Goal: Information Seeking & Learning: Learn about a topic

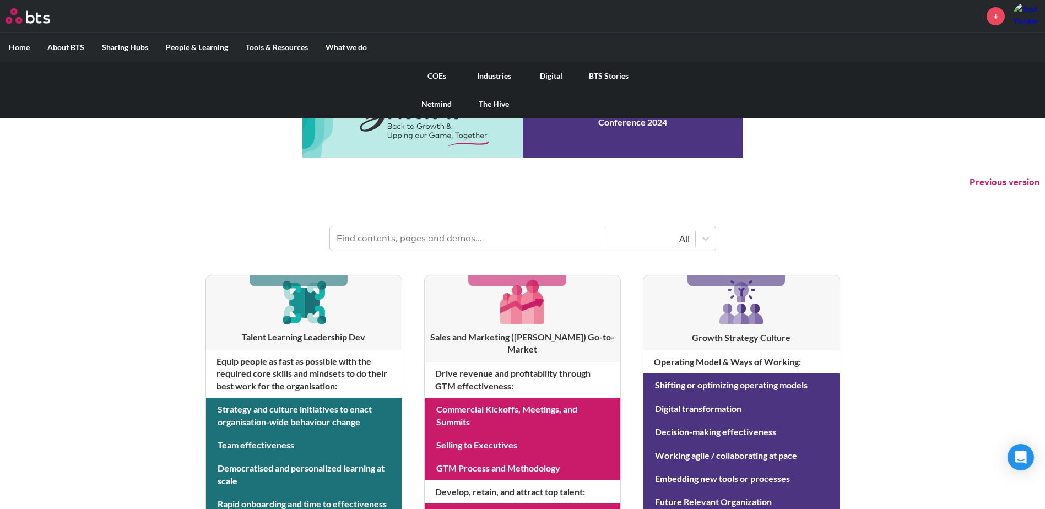
click at [437, 75] on link "COEs" at bounding box center [436, 76] width 57 height 29
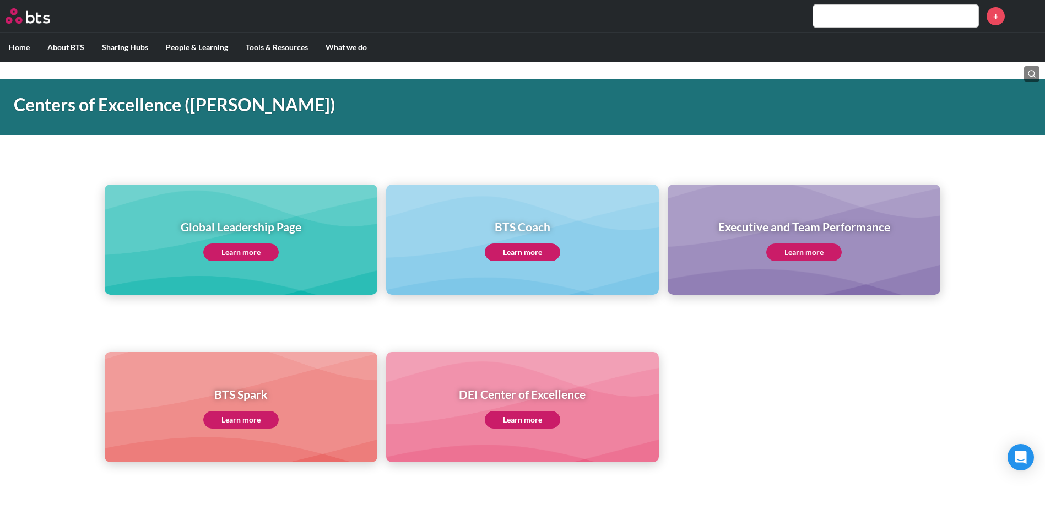
scroll to position [55, 0]
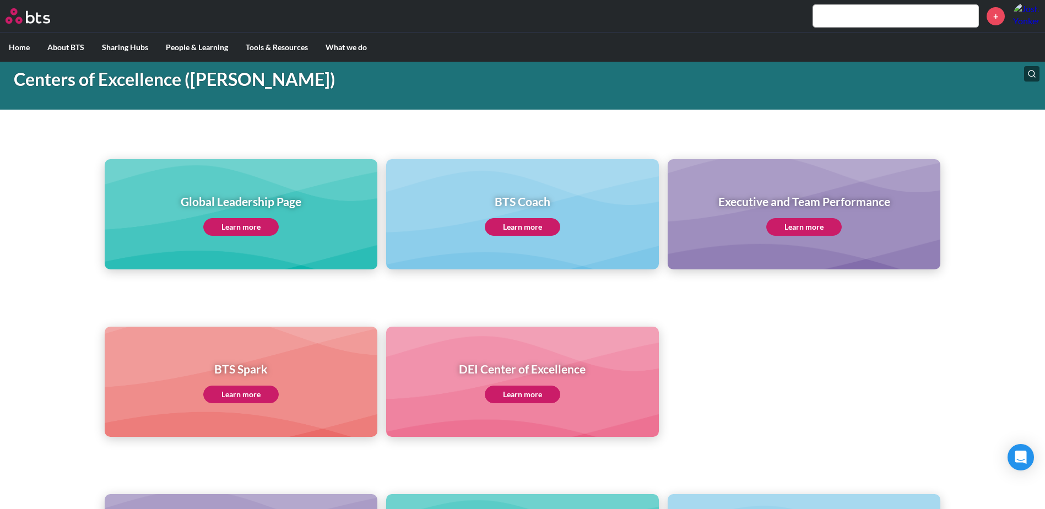
click at [248, 221] on link "Learn more" at bounding box center [240, 227] width 75 height 18
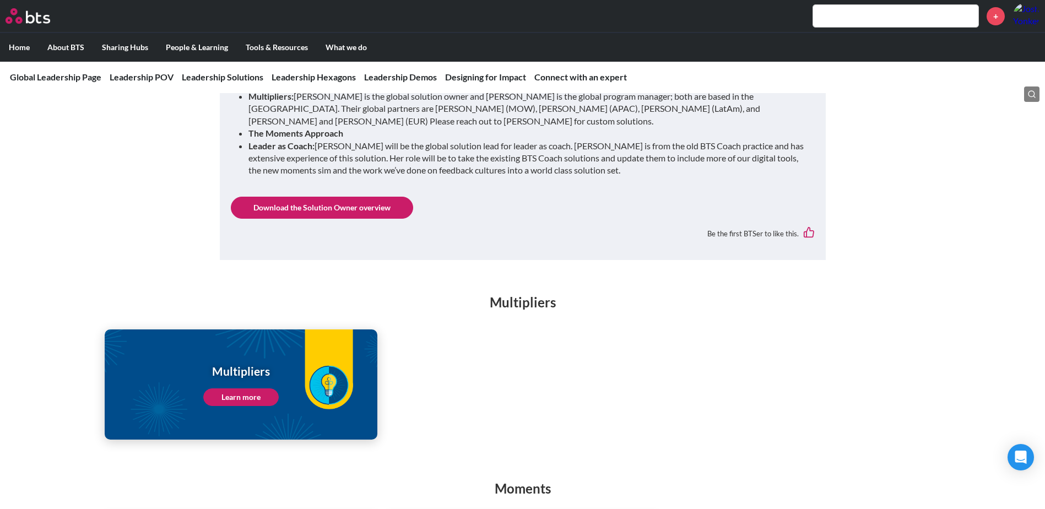
scroll to position [1322, 0]
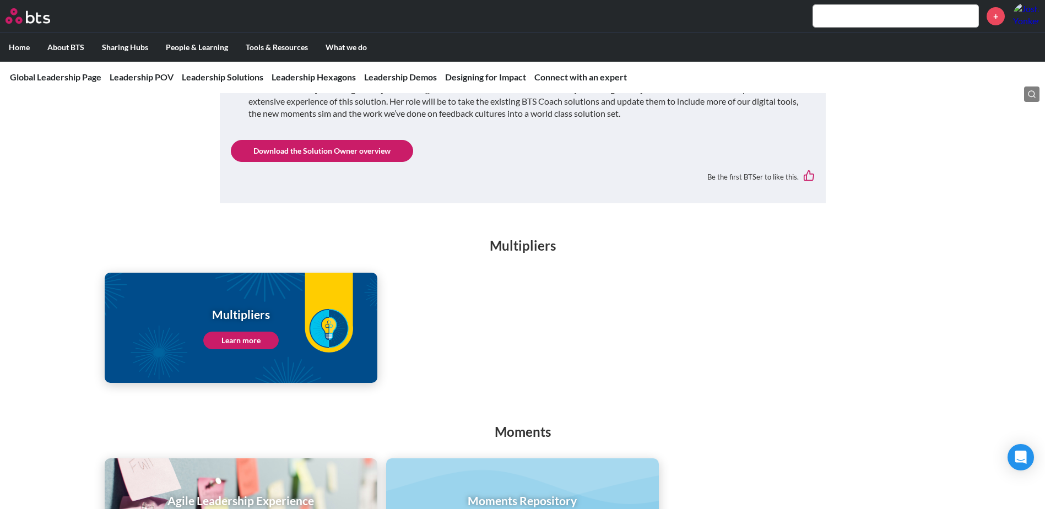
click at [297, 142] on link "Download the Solution Owner overview" at bounding box center [322, 151] width 182 height 22
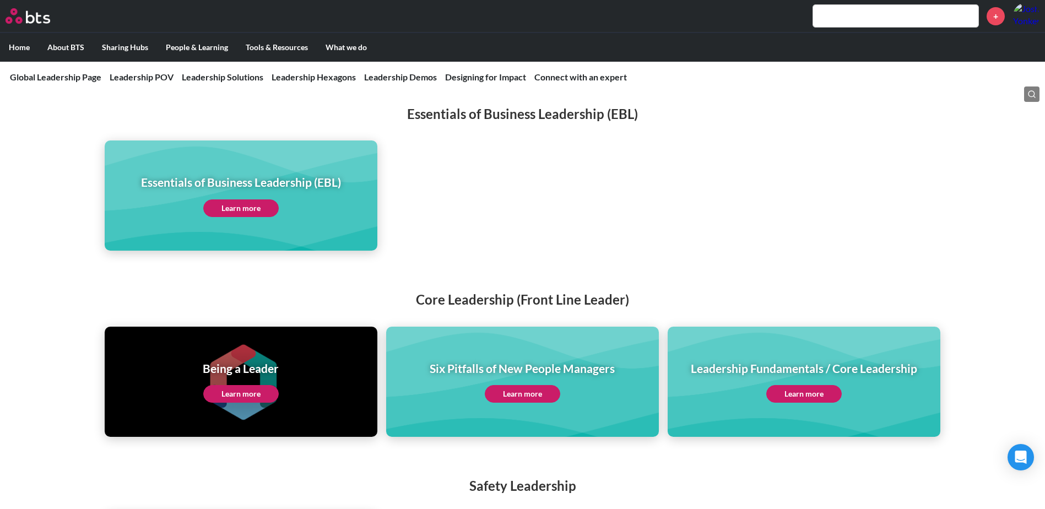
scroll to position [2203, 0]
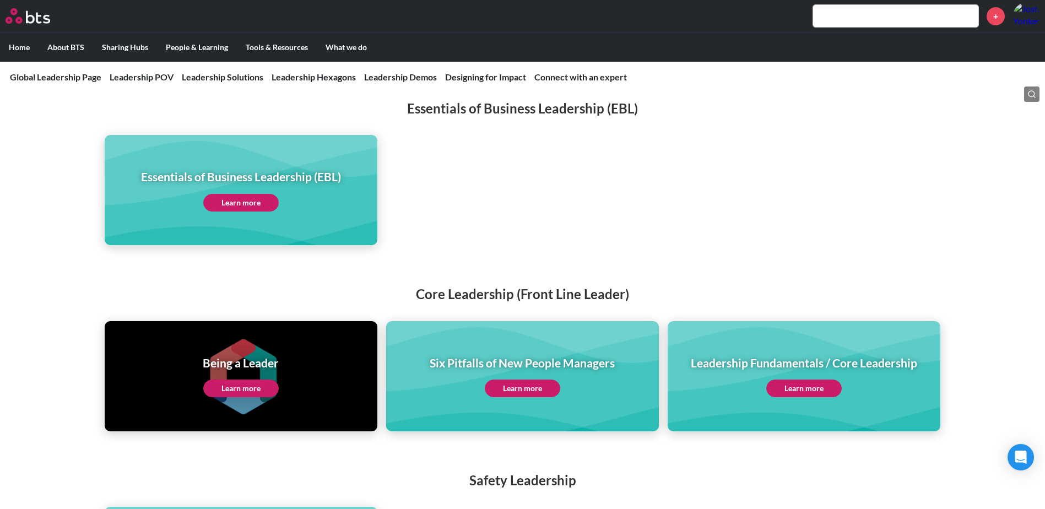
click at [809, 379] on link "Learn more" at bounding box center [803, 388] width 75 height 18
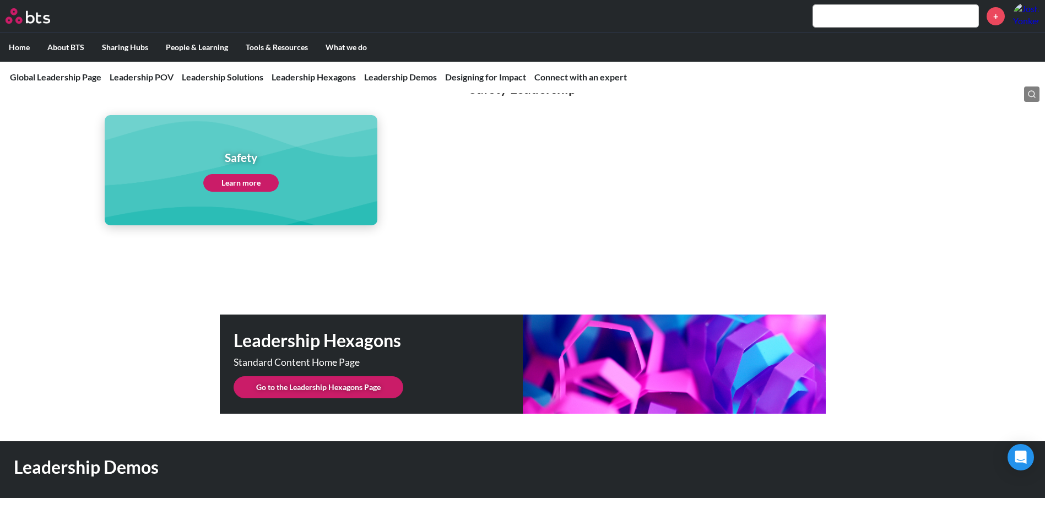
scroll to position [2699, 0]
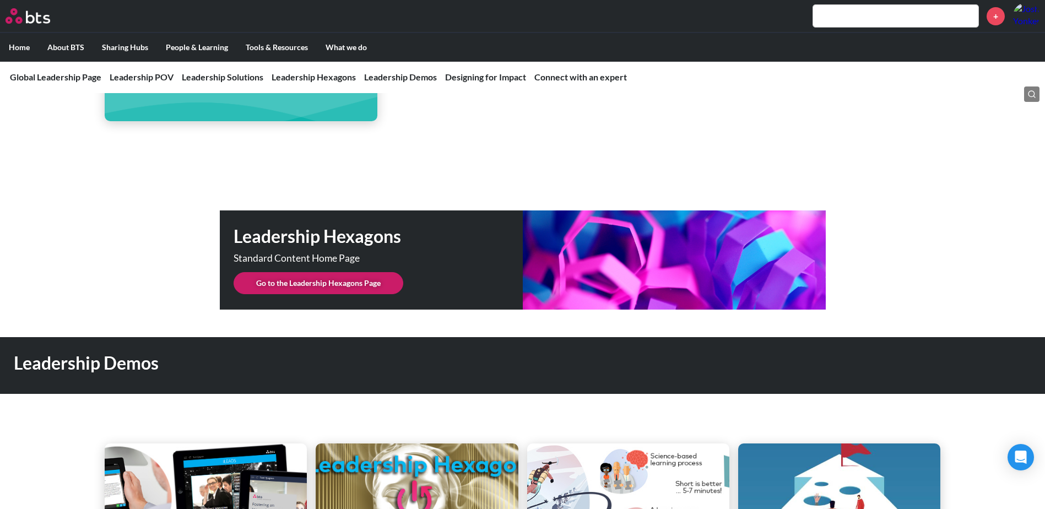
click at [365, 272] on link "Go to the Leadership Hexagons Page" at bounding box center [319, 283] width 170 height 22
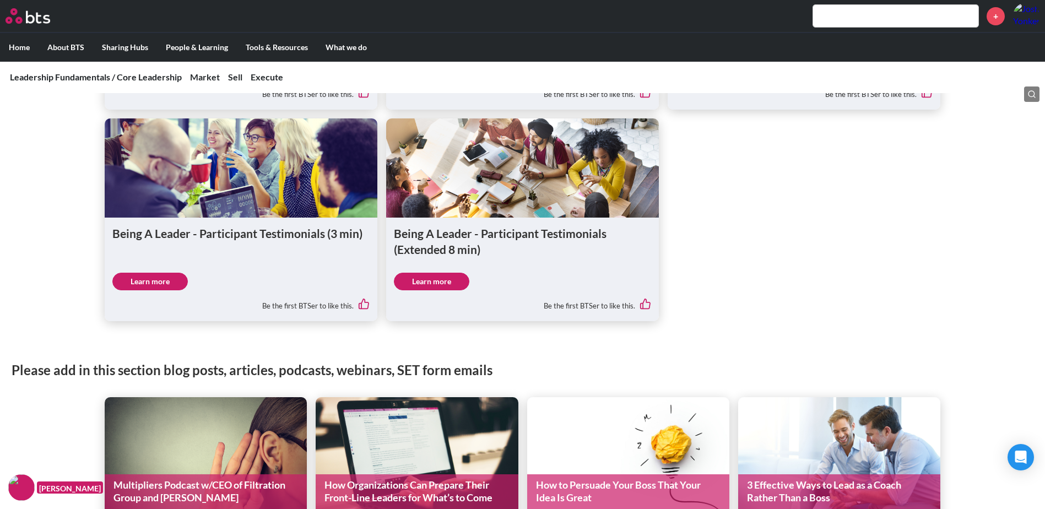
scroll to position [1377, 0]
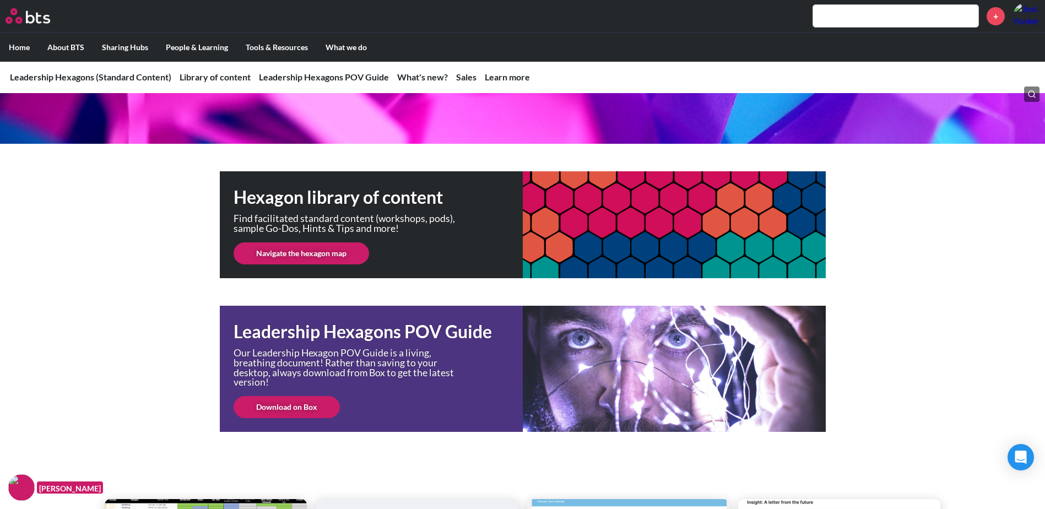
scroll to position [110, 0]
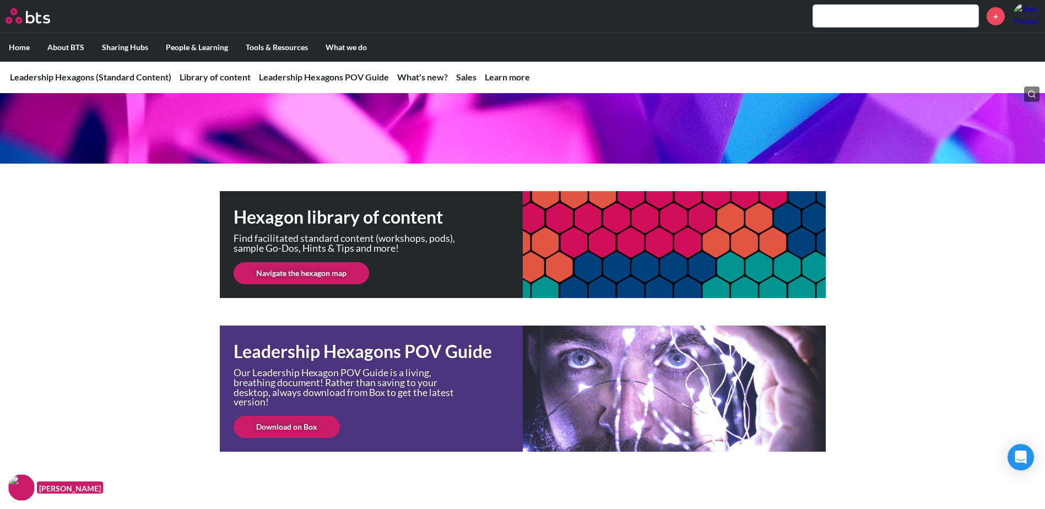
click at [328, 273] on link "Navigate the hexagon map" at bounding box center [301, 273] width 135 height 22
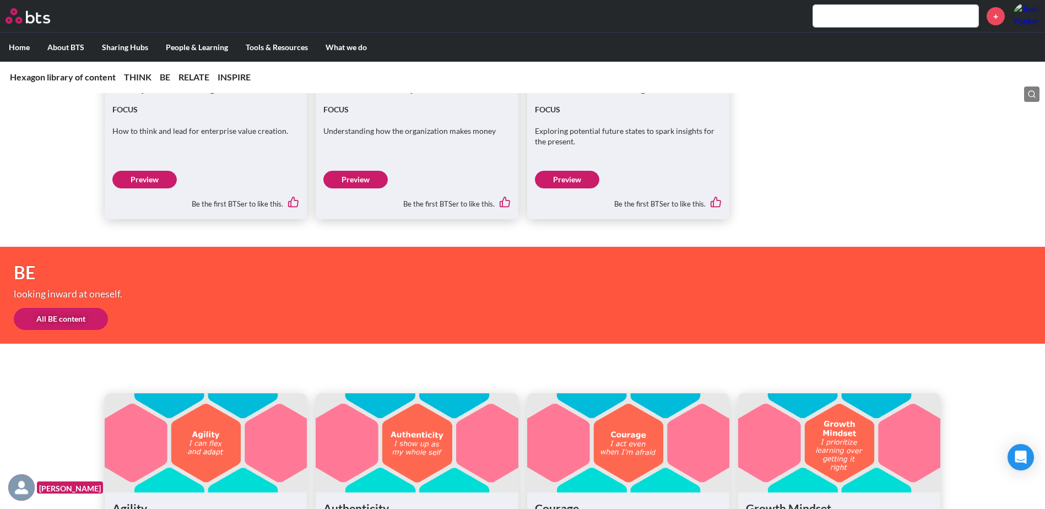
scroll to position [1157, 0]
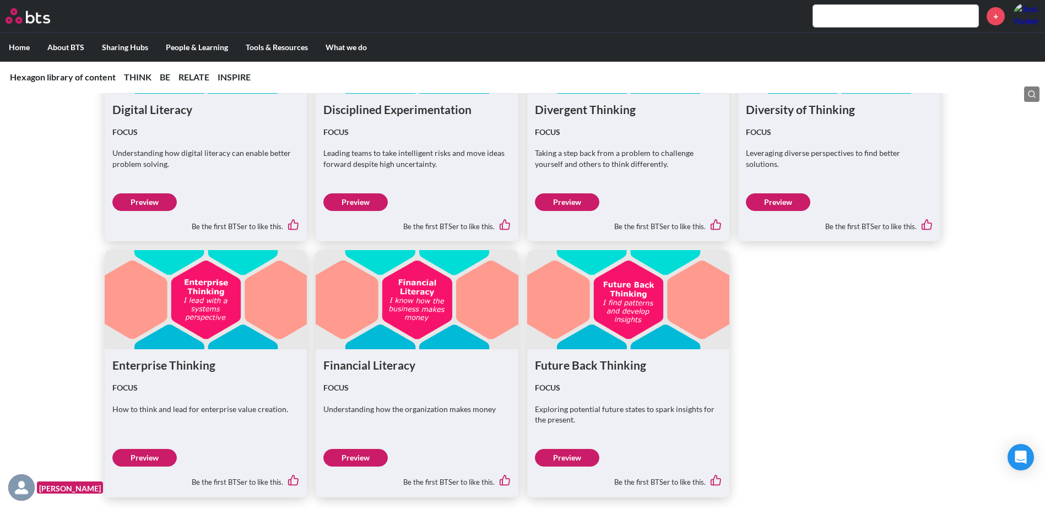
click at [156, 458] on link "Preview" at bounding box center [144, 458] width 64 height 18
drag, startPoint x: 30, startPoint y: 225, endPoint x: 33, endPoint y: 220, distance: 5.7
click at [31, 225] on div "Accountability FOCUS Understanding how to accomplish the most important work in…" at bounding box center [522, 93] width 1045 height 809
click at [943, 361] on div "Accountability FOCUS Understanding how to accomplish the most important work in…" at bounding box center [522, 93] width 1045 height 809
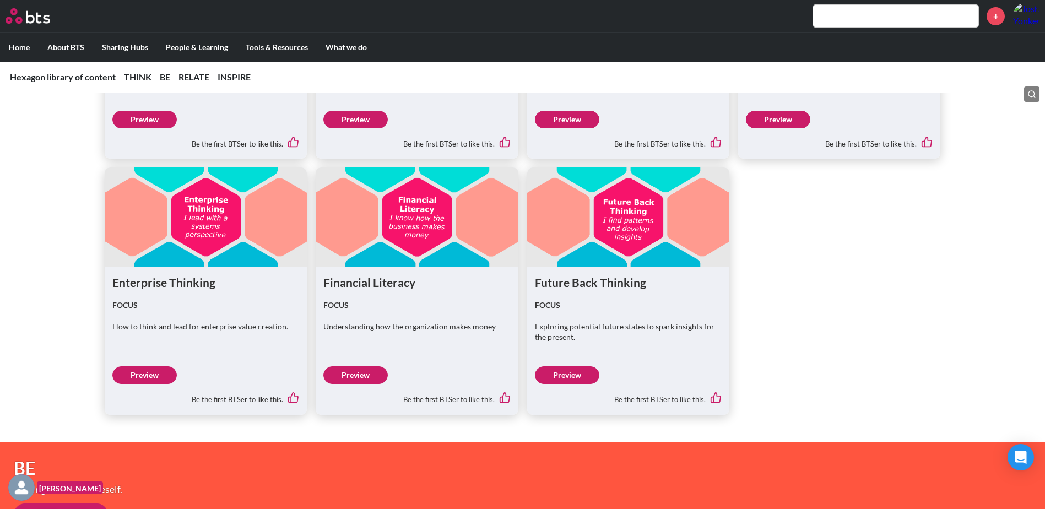
scroll to position [1212, 0]
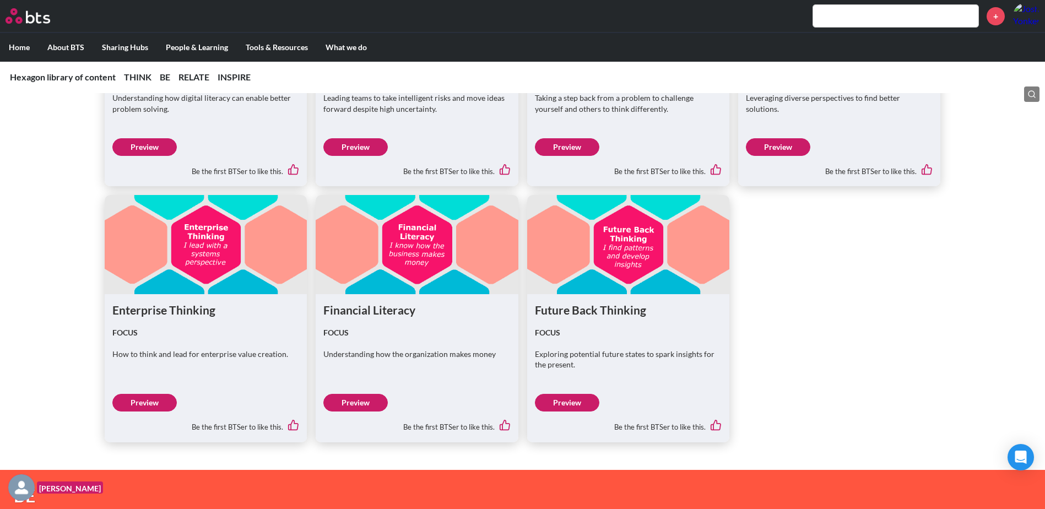
click at [156, 406] on link "Preview" at bounding box center [144, 403] width 64 height 18
click at [150, 404] on link "Preview" at bounding box center [144, 403] width 64 height 18
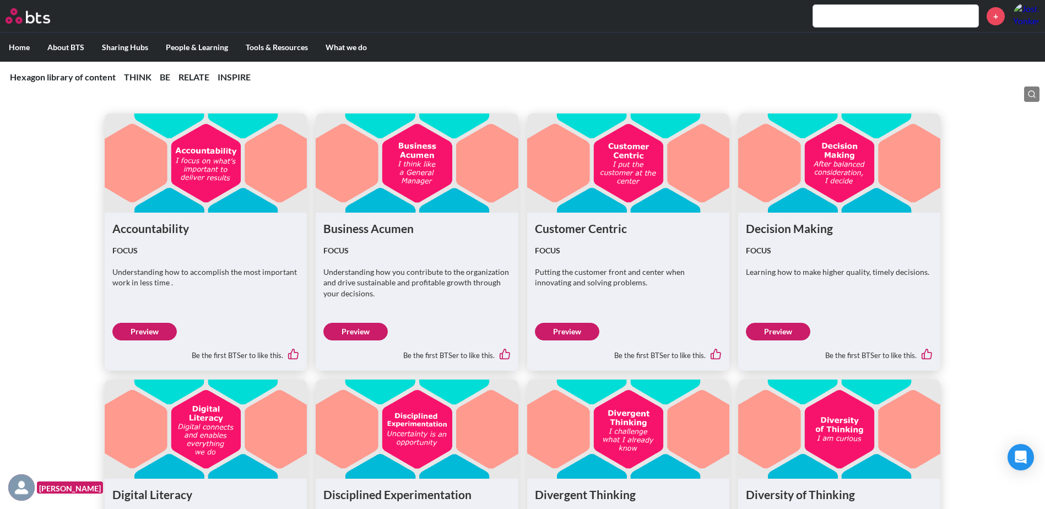
scroll to position [771, 0]
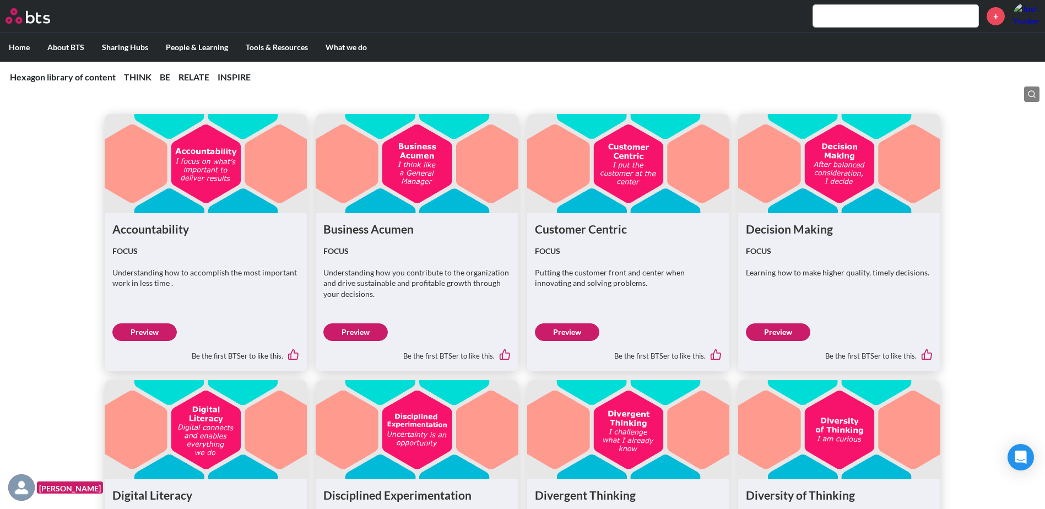
click at [359, 330] on link "Preview" at bounding box center [355, 332] width 64 height 18
click at [774, 333] on link "Preview" at bounding box center [778, 332] width 64 height 18
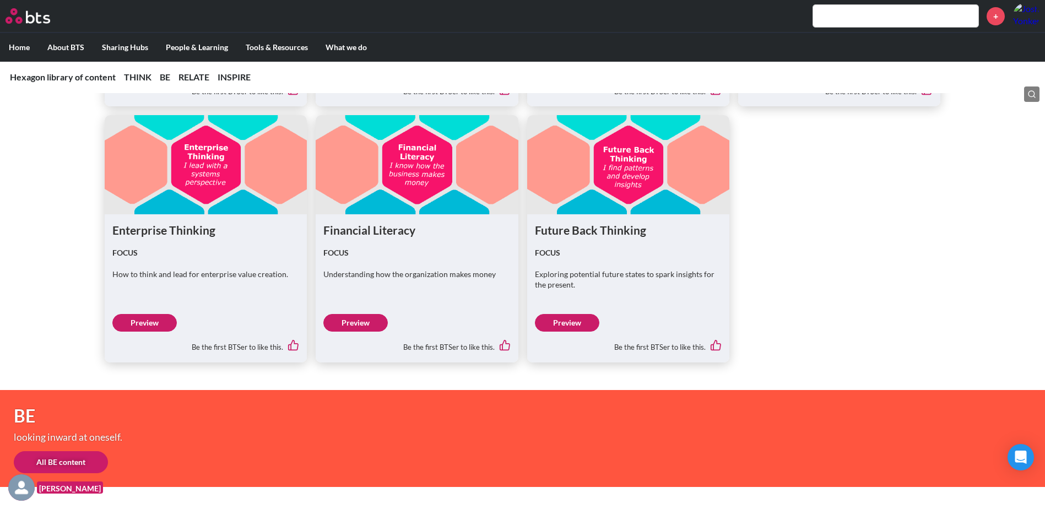
scroll to position [1322, 0]
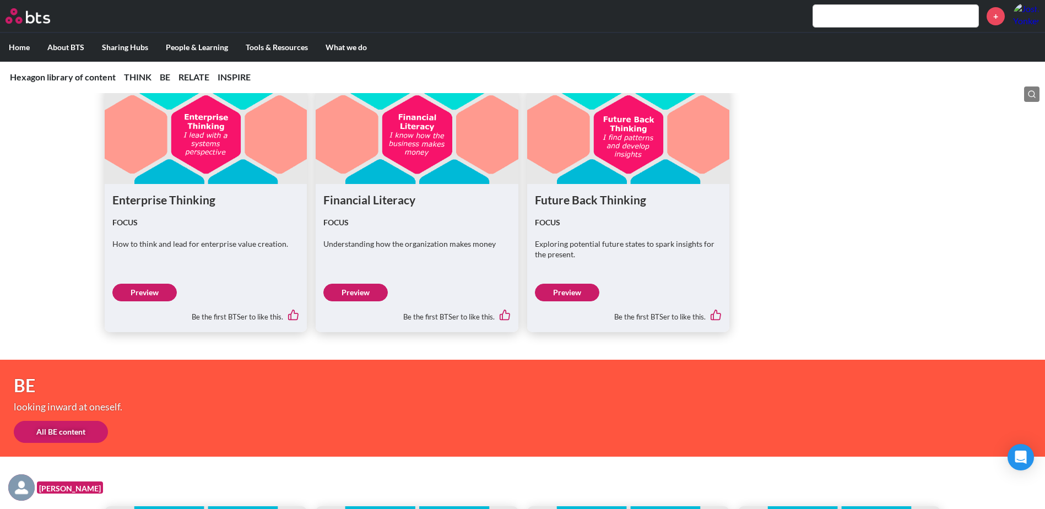
click at [359, 294] on link "Preview" at bounding box center [355, 293] width 64 height 18
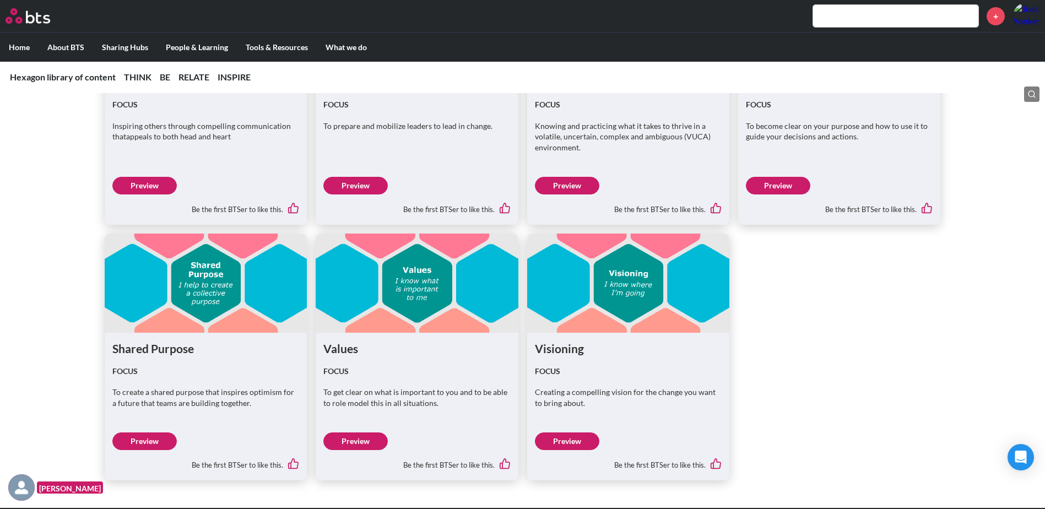
scroll to position [3547, 0]
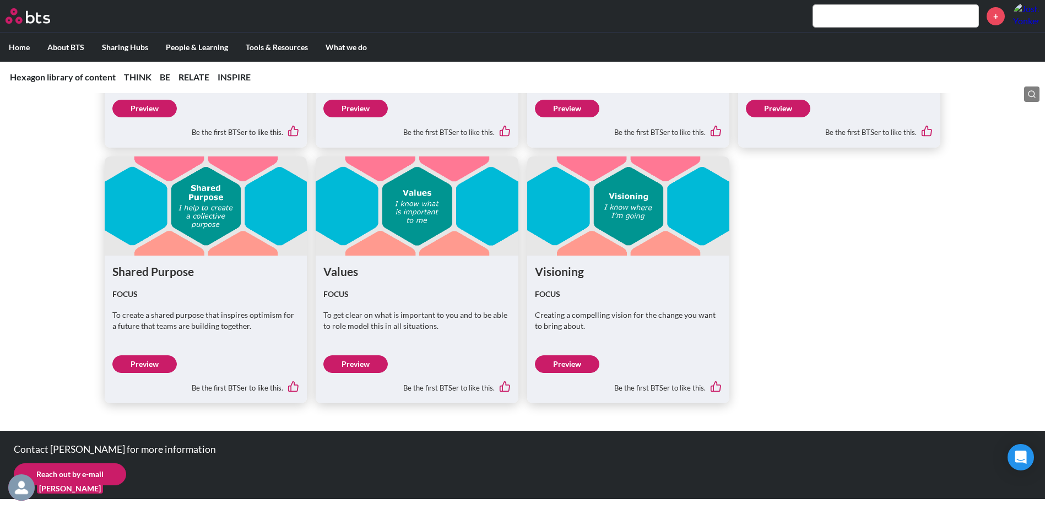
click at [579, 364] on link "Preview" at bounding box center [567, 364] width 64 height 18
drag, startPoint x: 52, startPoint y: 450, endPoint x: 104, endPoint y: 451, distance: 52.3
click at [104, 451] on p "Contact [PERSON_NAME] for more information" at bounding box center [298, 449] width 569 height 10
drag, startPoint x: 104, startPoint y: 451, endPoint x: 77, endPoint y: 397, distance: 60.6
click at [77, 397] on div "Compelling Communication FOCUS Inspiring others through compelling communicatio…" at bounding box center [522, 126] width 1045 height 553
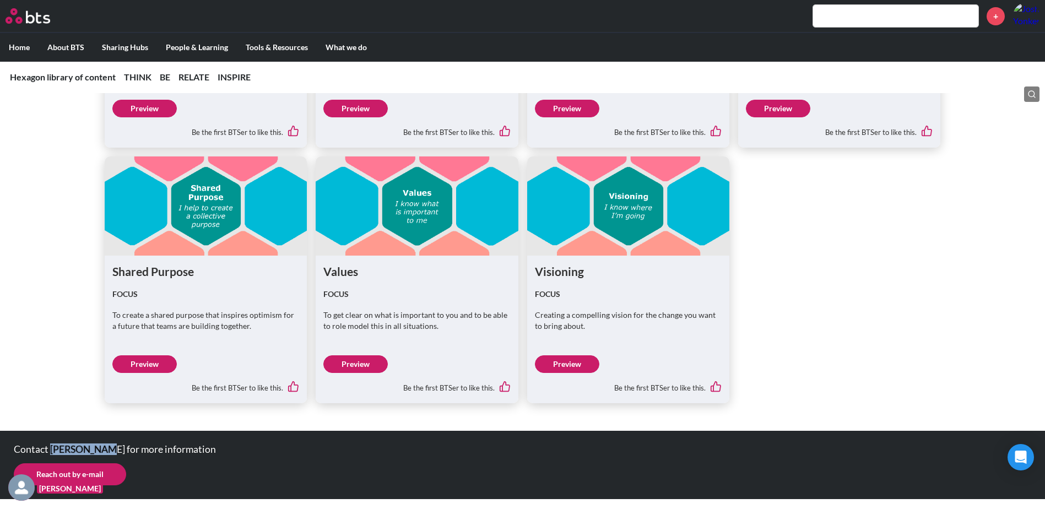
drag, startPoint x: 51, startPoint y: 448, endPoint x: 101, endPoint y: 447, distance: 50.1
click at [101, 447] on p "Contact [PERSON_NAME] for more information" at bounding box center [298, 449] width 569 height 10
drag, startPoint x: 101, startPoint y: 447, endPoint x: 111, endPoint y: 452, distance: 11.4
click at [111, 452] on p "Contact [PERSON_NAME] for more information" at bounding box center [298, 449] width 569 height 10
drag, startPoint x: 52, startPoint y: 448, endPoint x: 103, endPoint y: 449, distance: 51.2
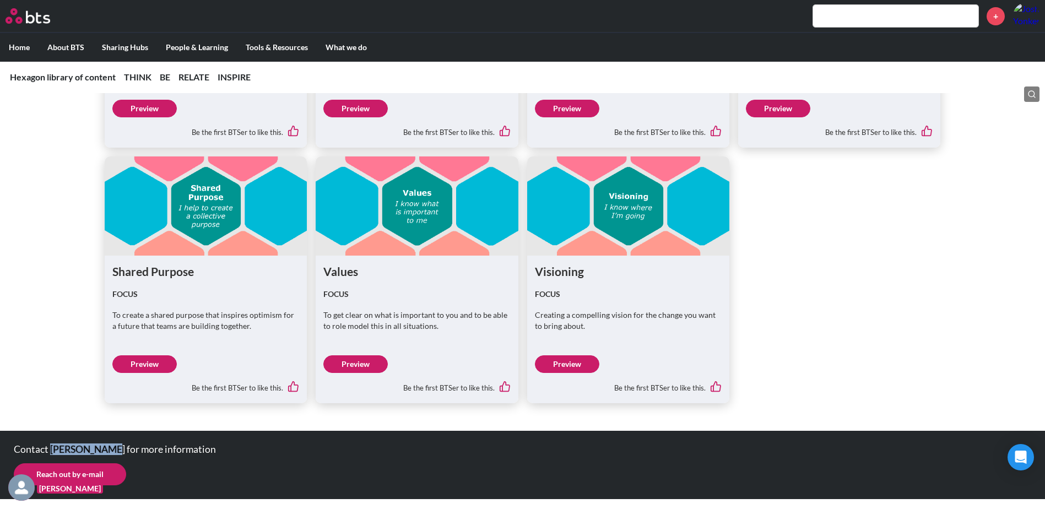
click at [103, 449] on p "Contact [PERSON_NAME] for more information" at bounding box center [298, 449] width 569 height 10
copy p "[PERSON_NAME]"
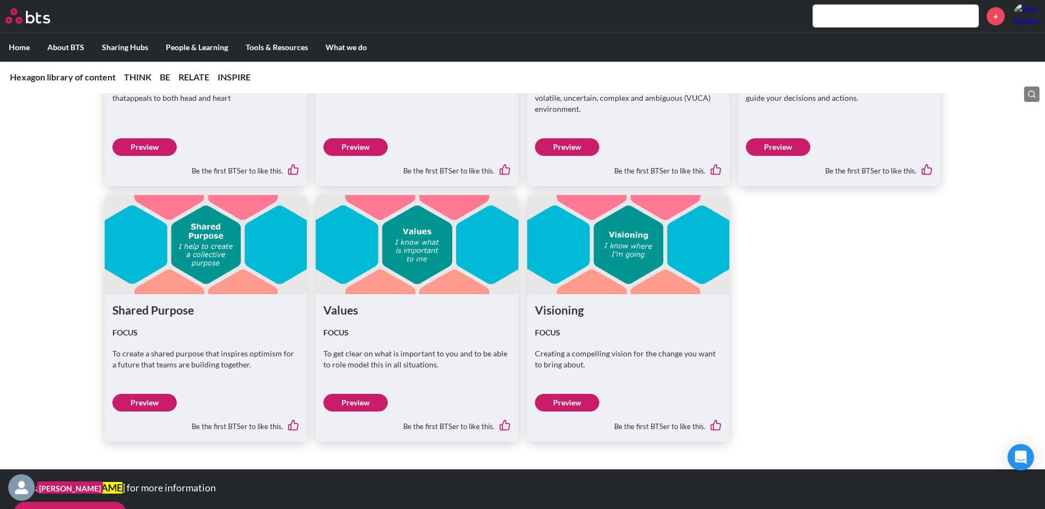
scroll to position [3492, 0]
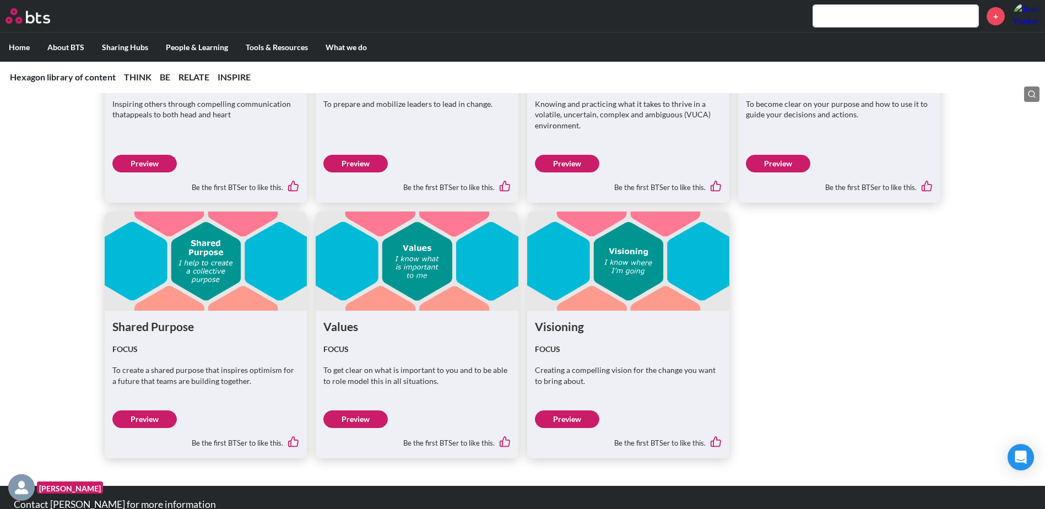
click at [71, 321] on div "Compelling Communication FOCUS Inspiring others through compelling communicatio…" at bounding box center [522, 181] width 1045 height 553
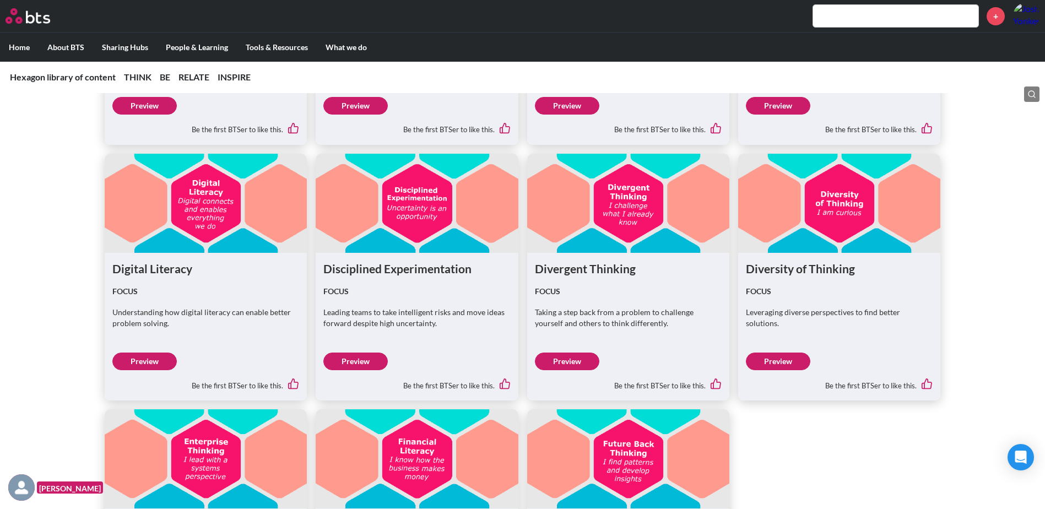
scroll to position [1212, 0]
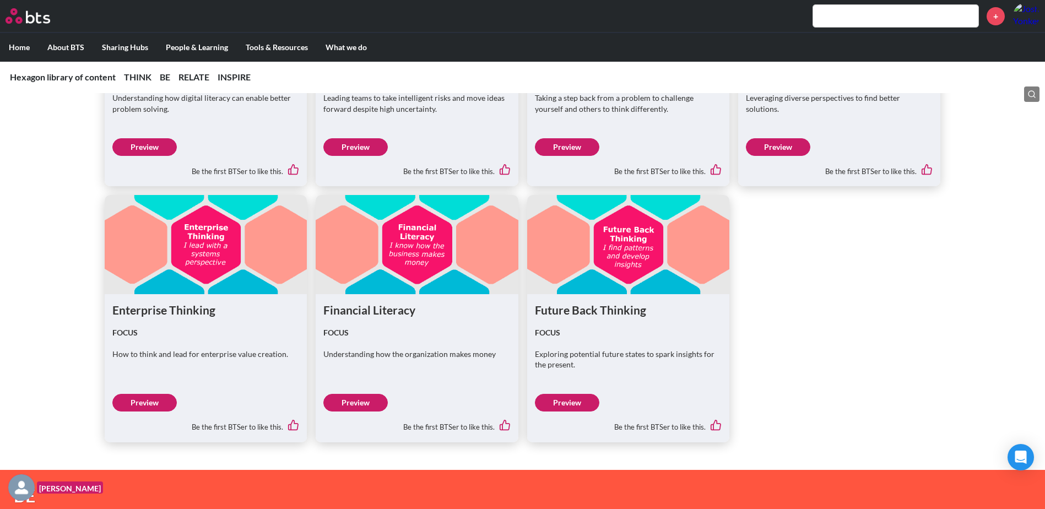
click at [58, 193] on div "Accountability FOCUS Understanding how to accomplish the most important work in…" at bounding box center [522, 38] width 1045 height 809
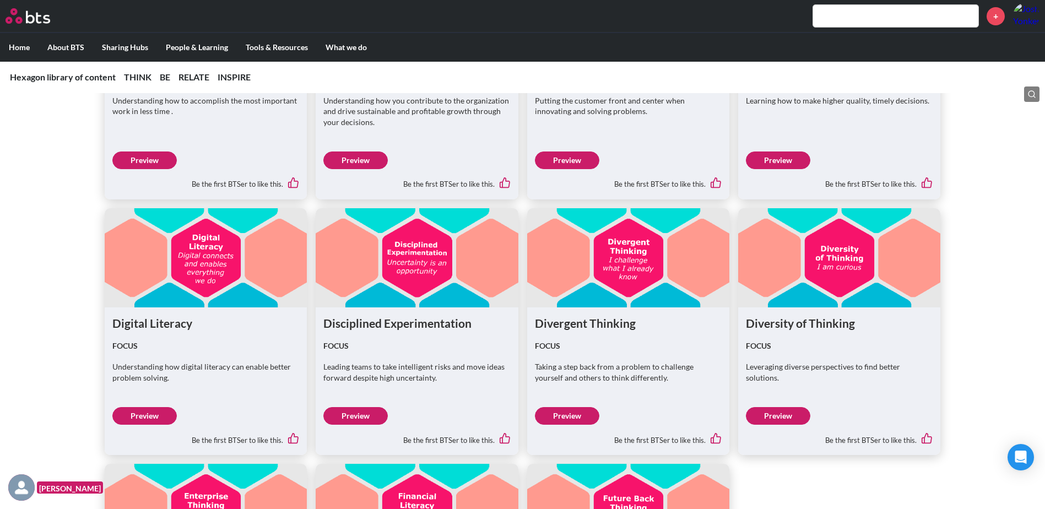
scroll to position [826, 0]
